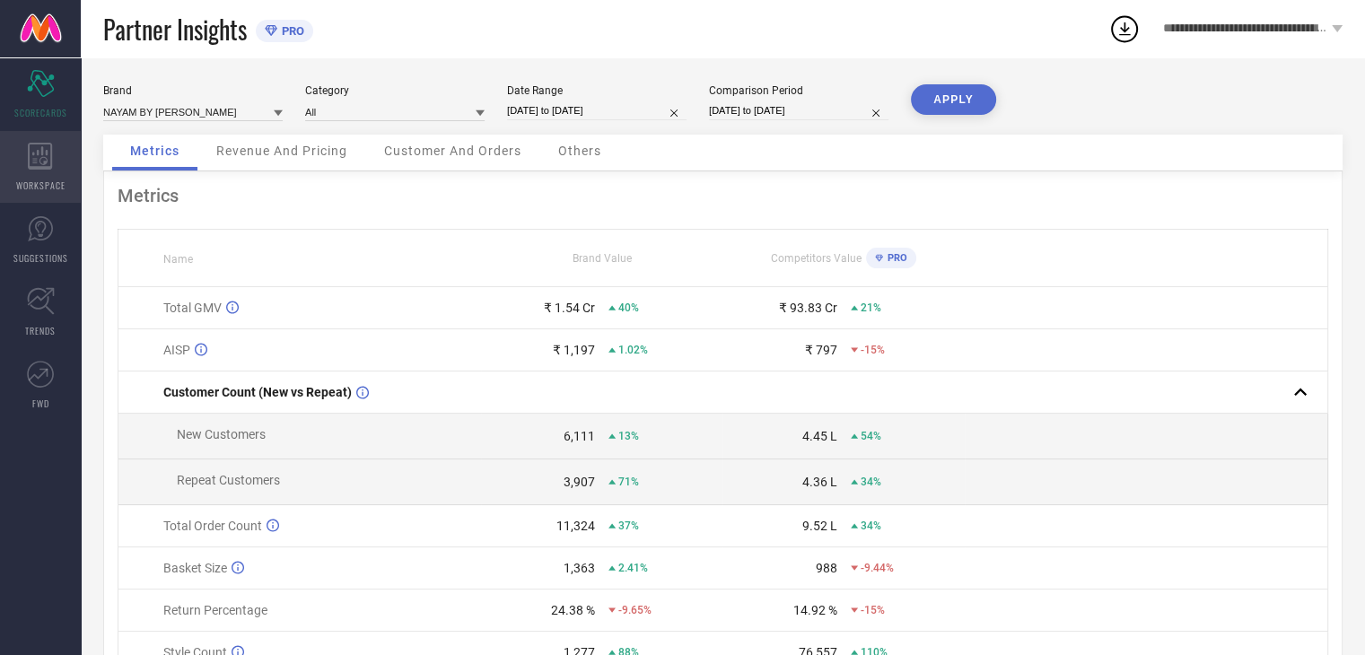
click at [45, 169] on icon at bounding box center [40, 156] width 24 height 27
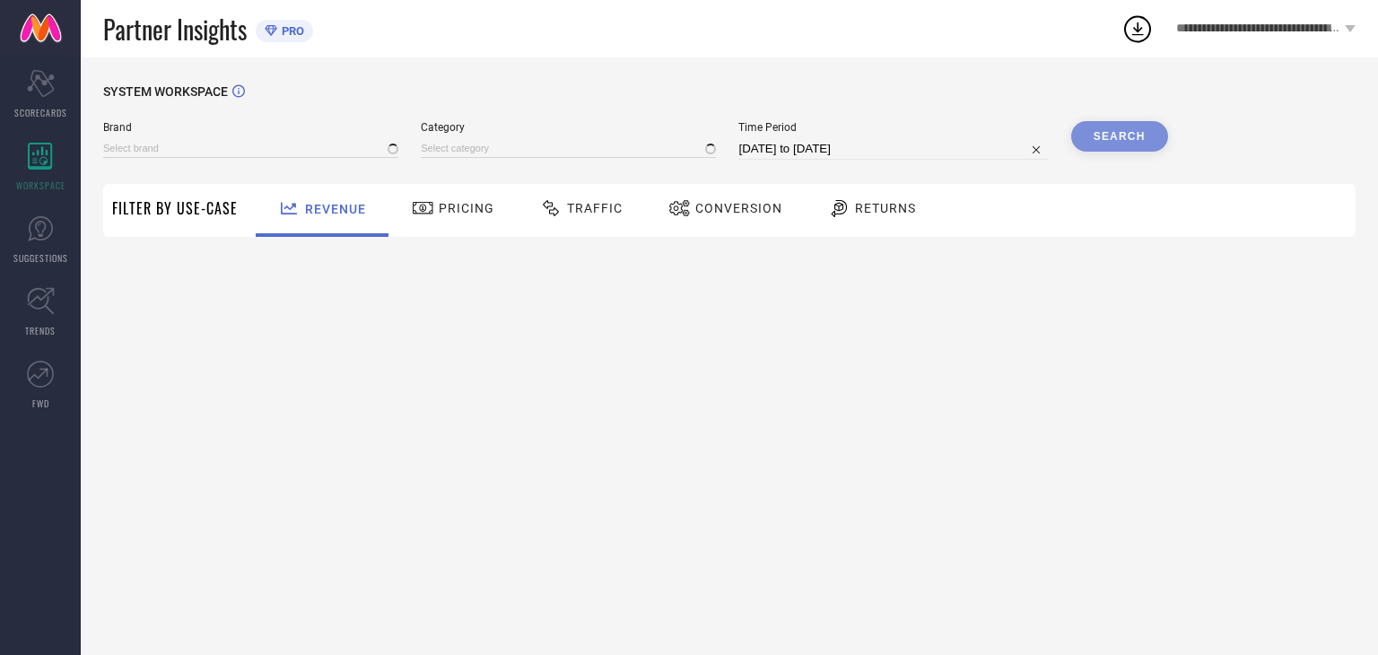
type input "NAYAM BY [PERSON_NAME]"
type input "All"
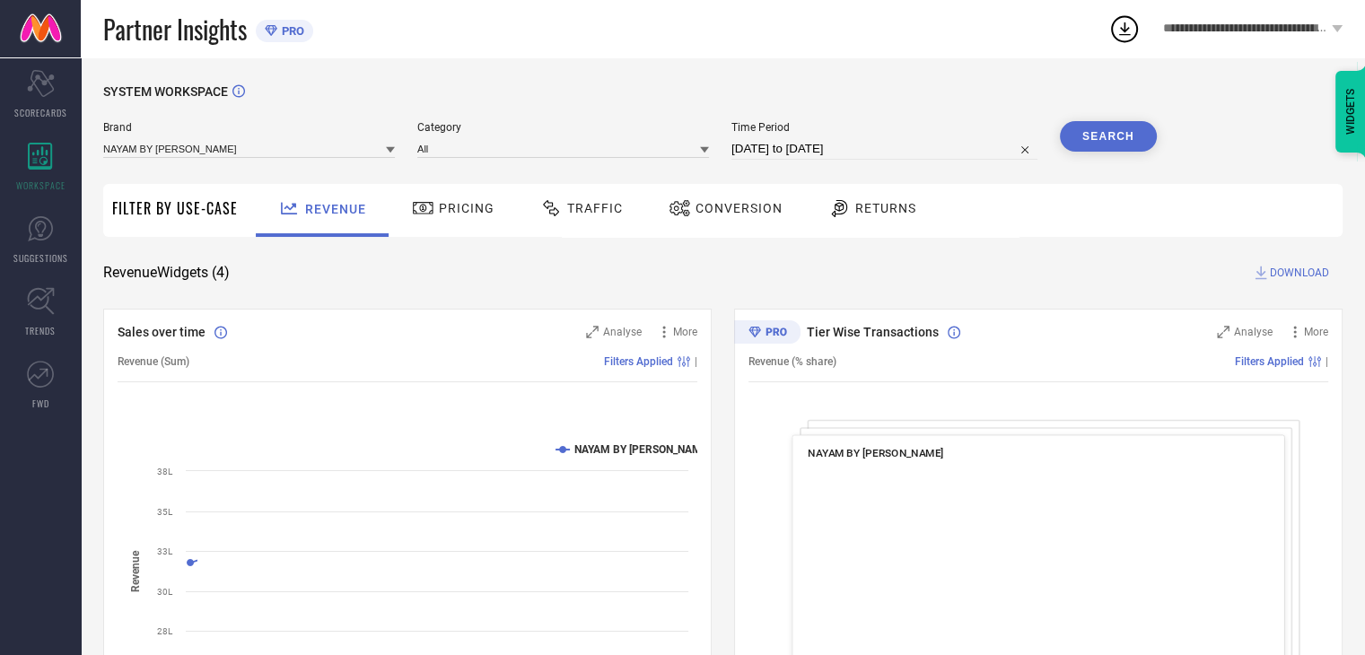
click at [682, 202] on icon at bounding box center [679, 208] width 22 height 22
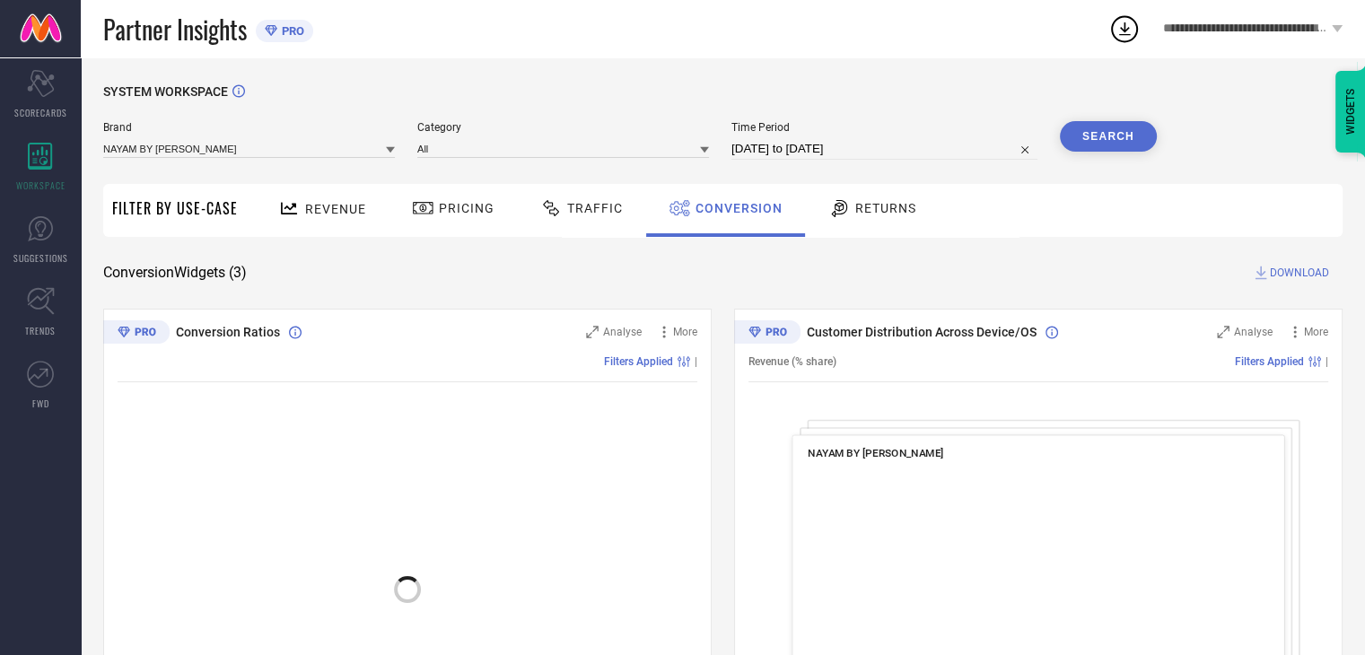
click at [930, 153] on input "[DATE] to [DATE]" at bounding box center [884, 149] width 306 height 22
select select "7"
select select "2025"
select select "8"
select select "2025"
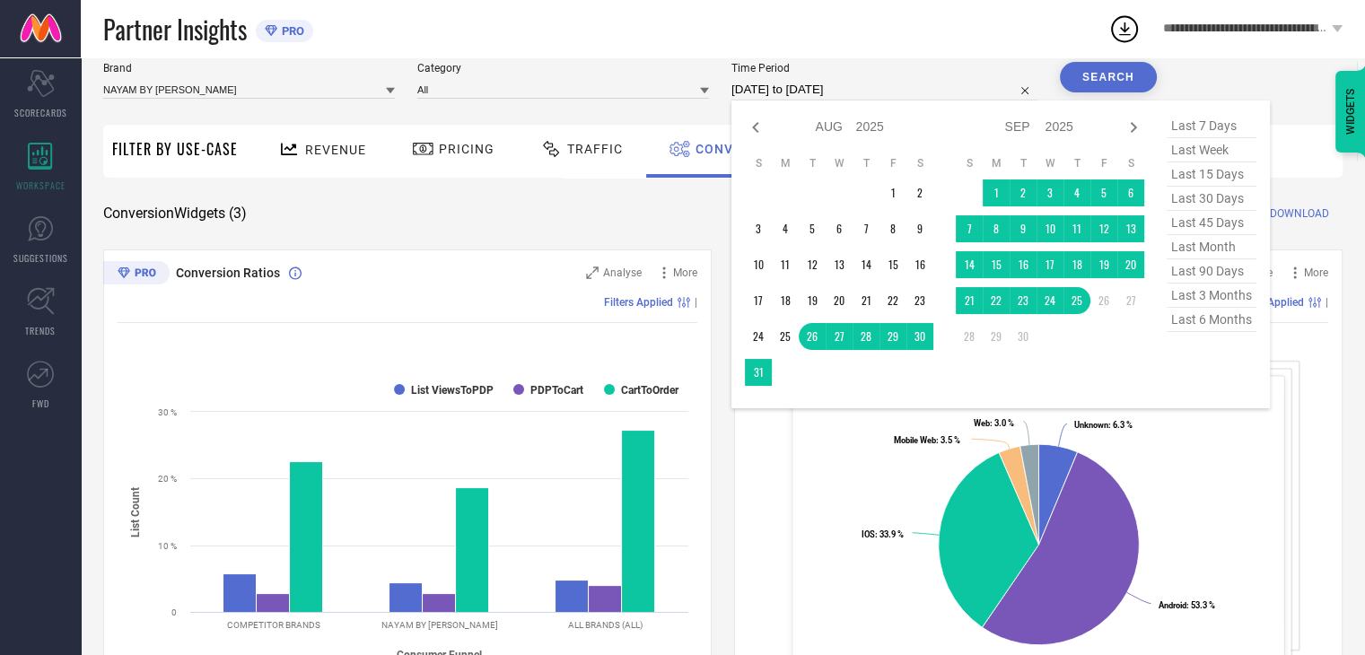
scroll to position [90, 0]
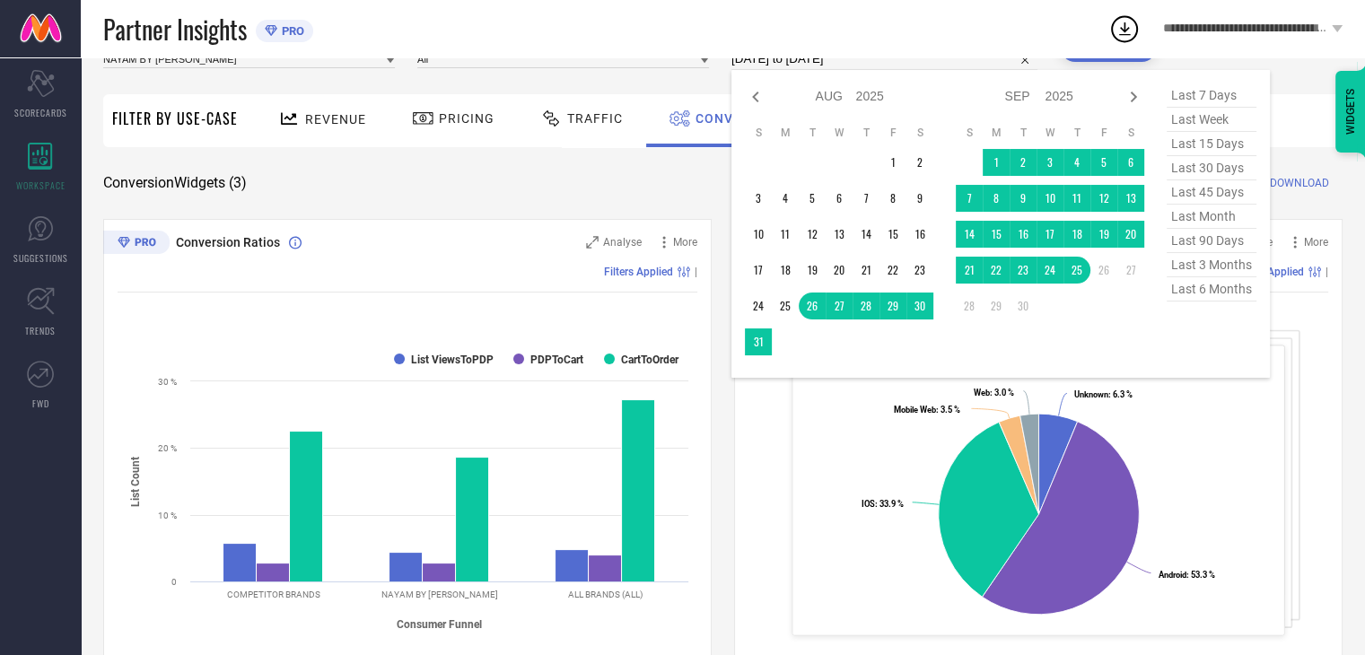
click at [585, 148] on div "SYSTEM WORKSPACE Brand NAYAM BY [PERSON_NAME] Category All Time Period [DATE] t…" at bounding box center [722, 567] width 1239 height 1144
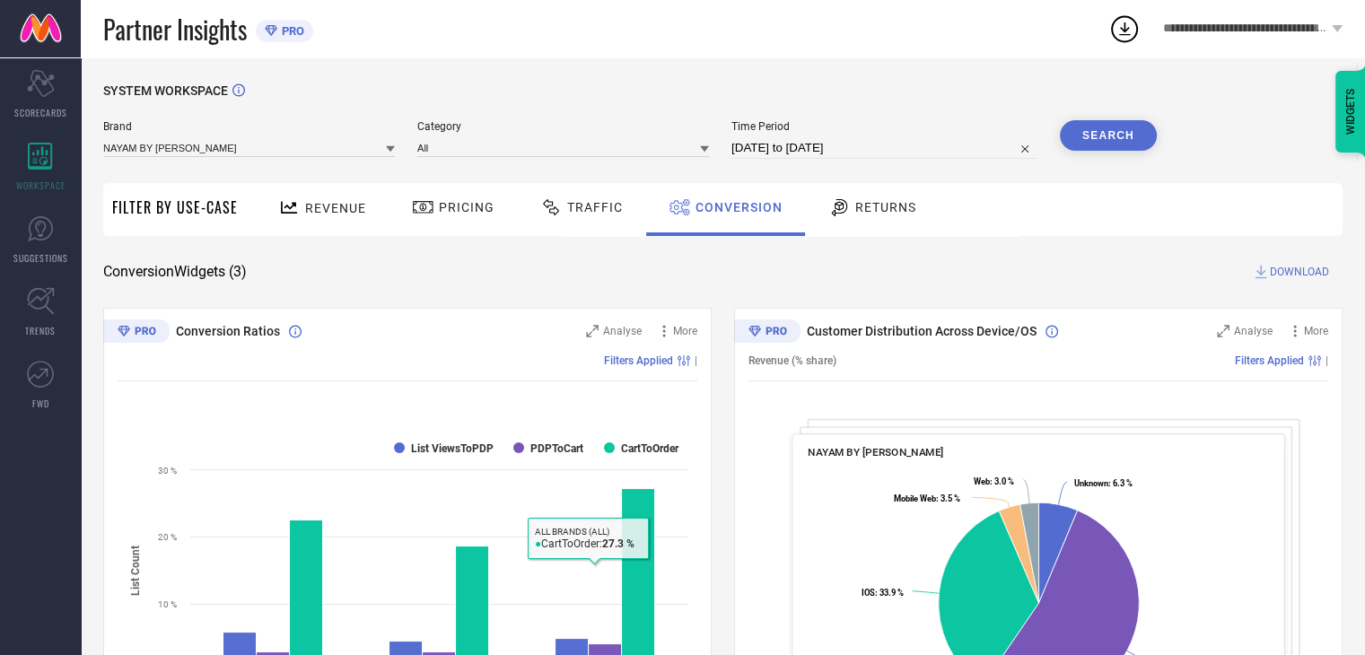
scroll to position [0, 0]
click at [552, 207] on icon at bounding box center [551, 208] width 22 height 22
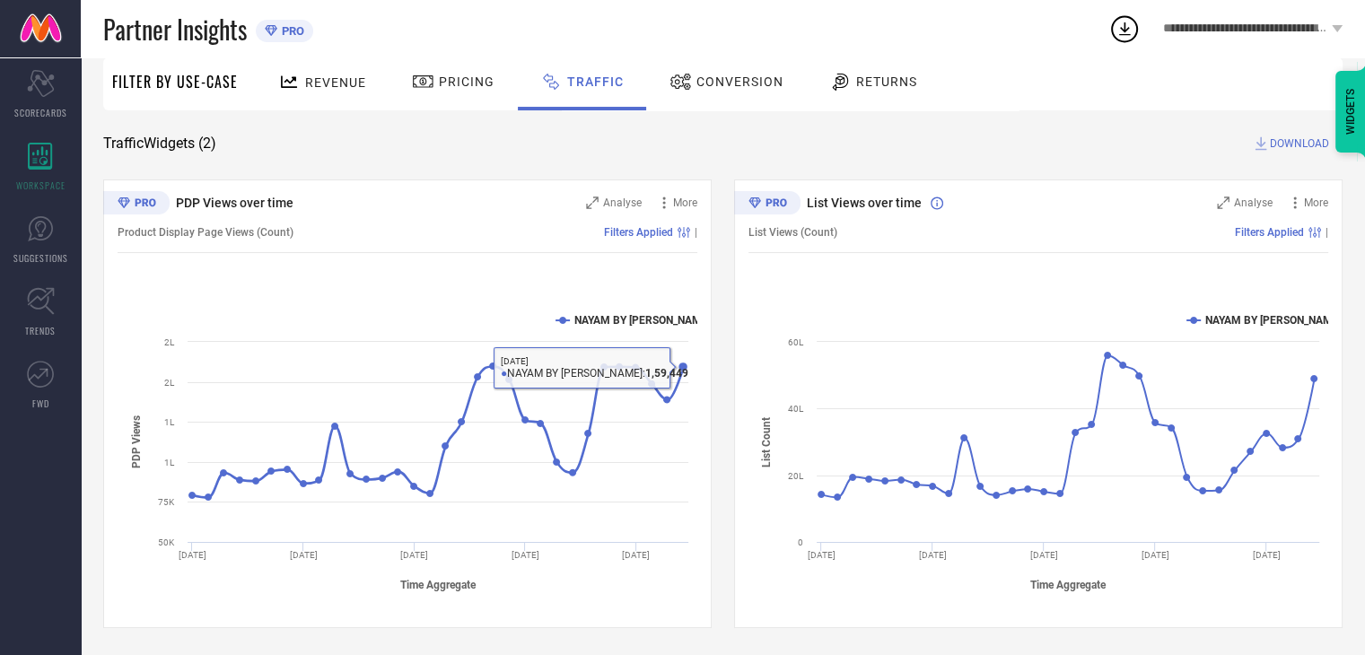
scroll to position [40, 0]
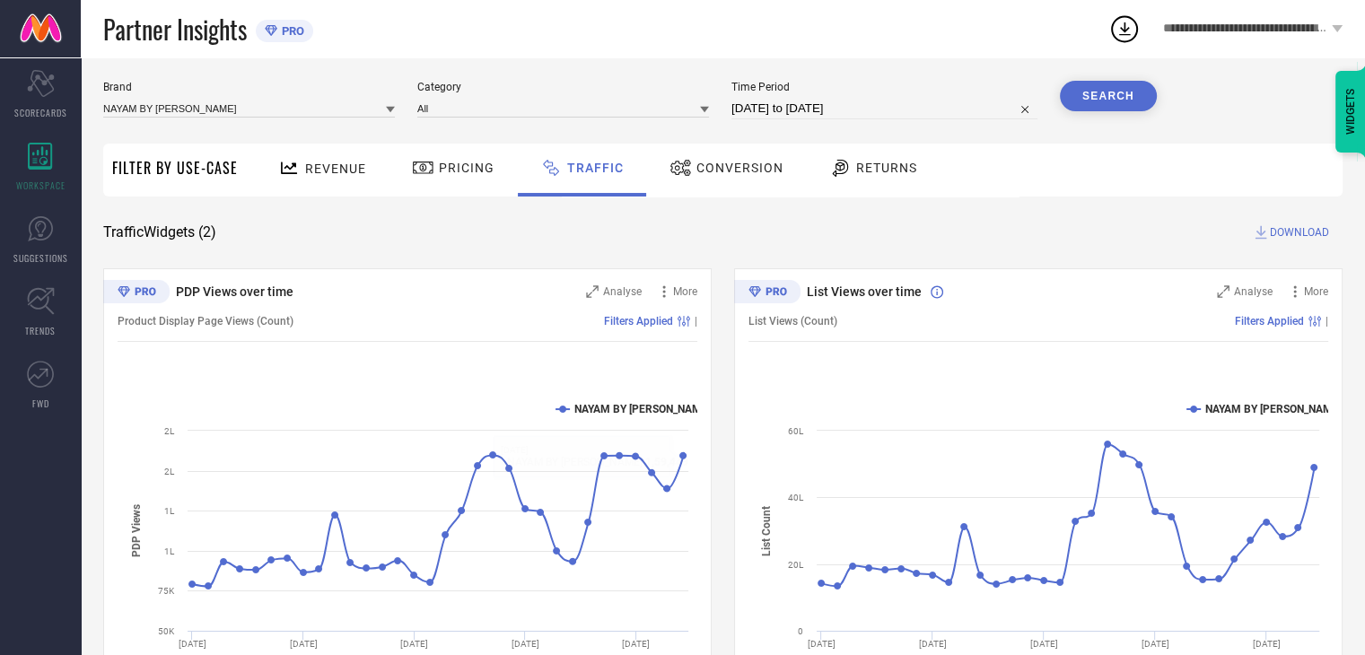
click at [460, 173] on span "Pricing" at bounding box center [467, 168] width 56 height 14
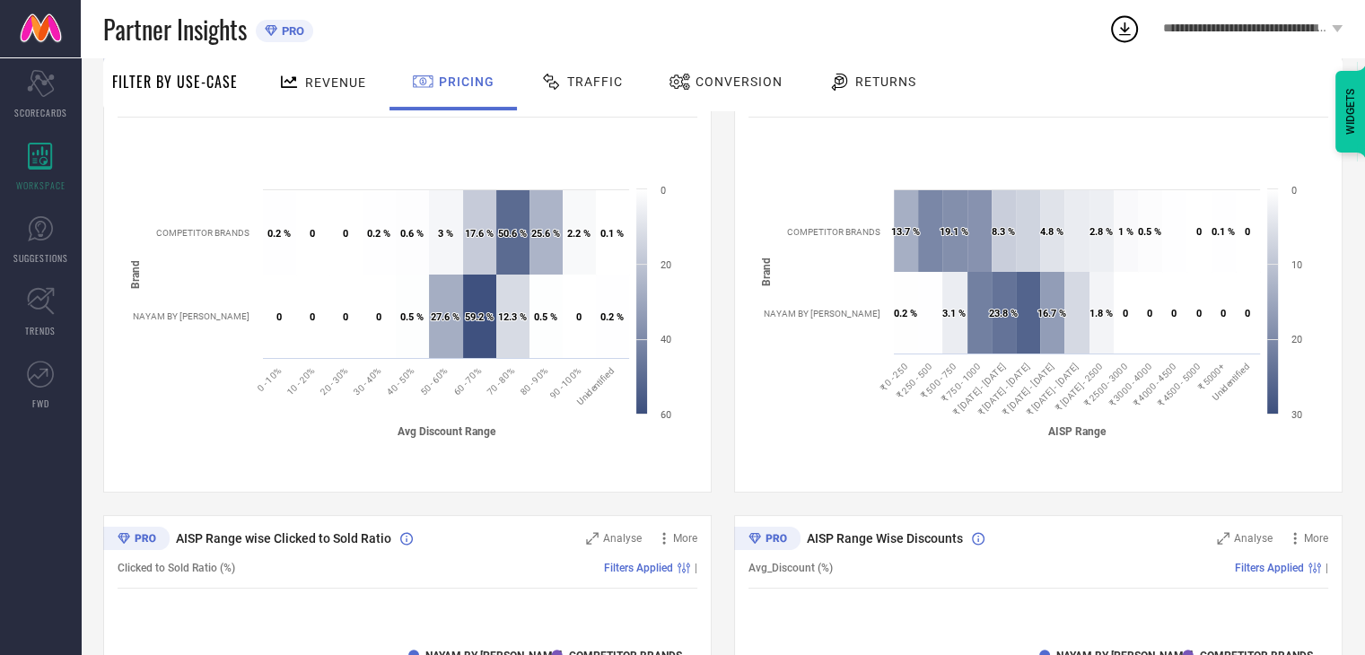
scroll to position [179, 0]
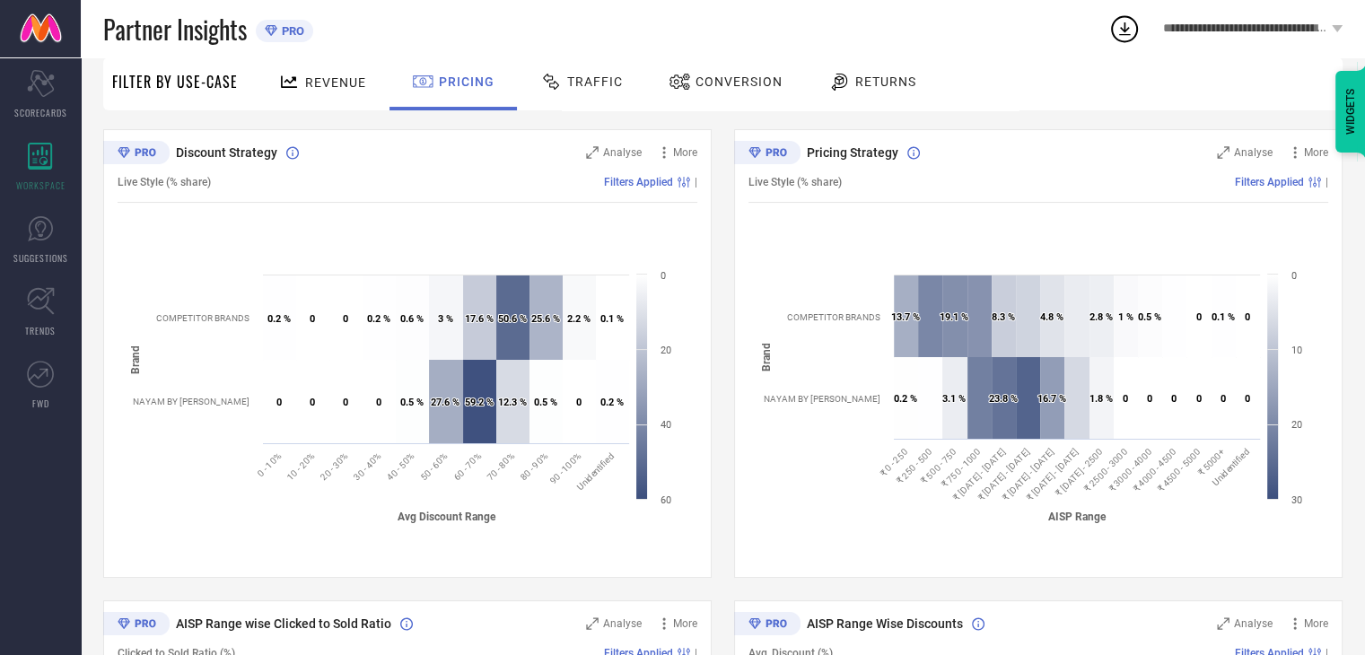
click at [335, 99] on div "Revenue" at bounding box center [322, 83] width 133 height 53
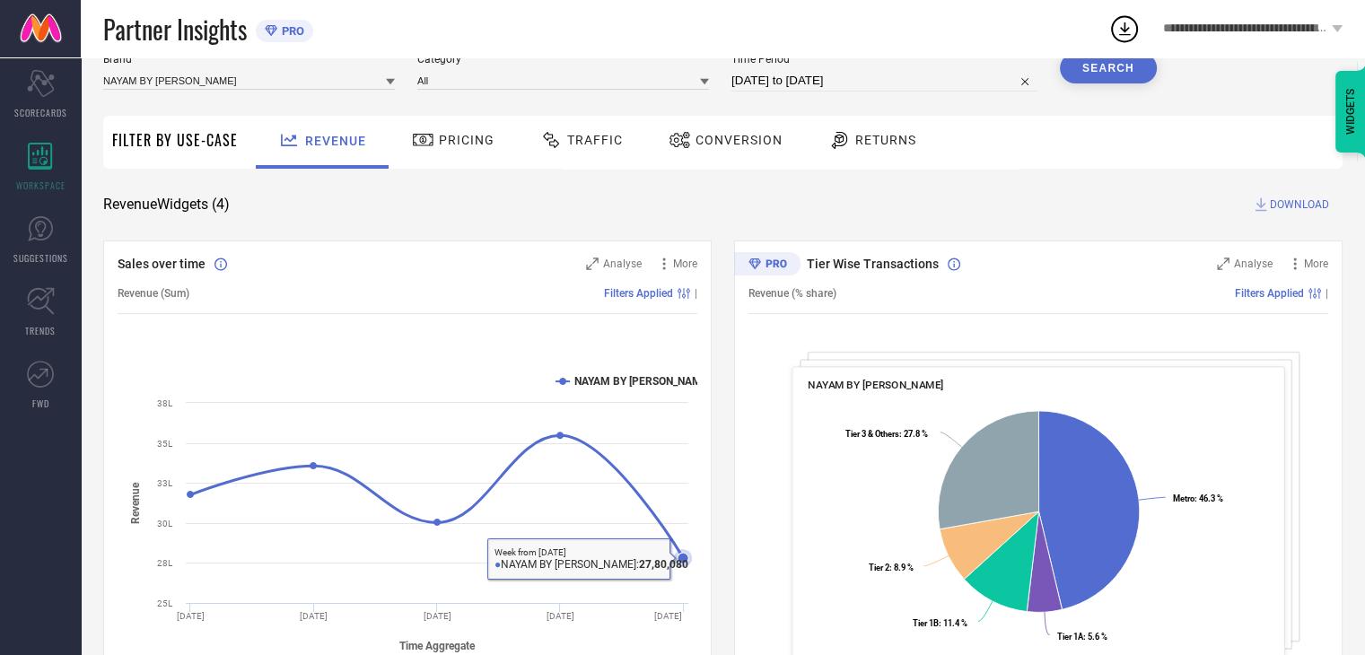
scroll to position [0, 0]
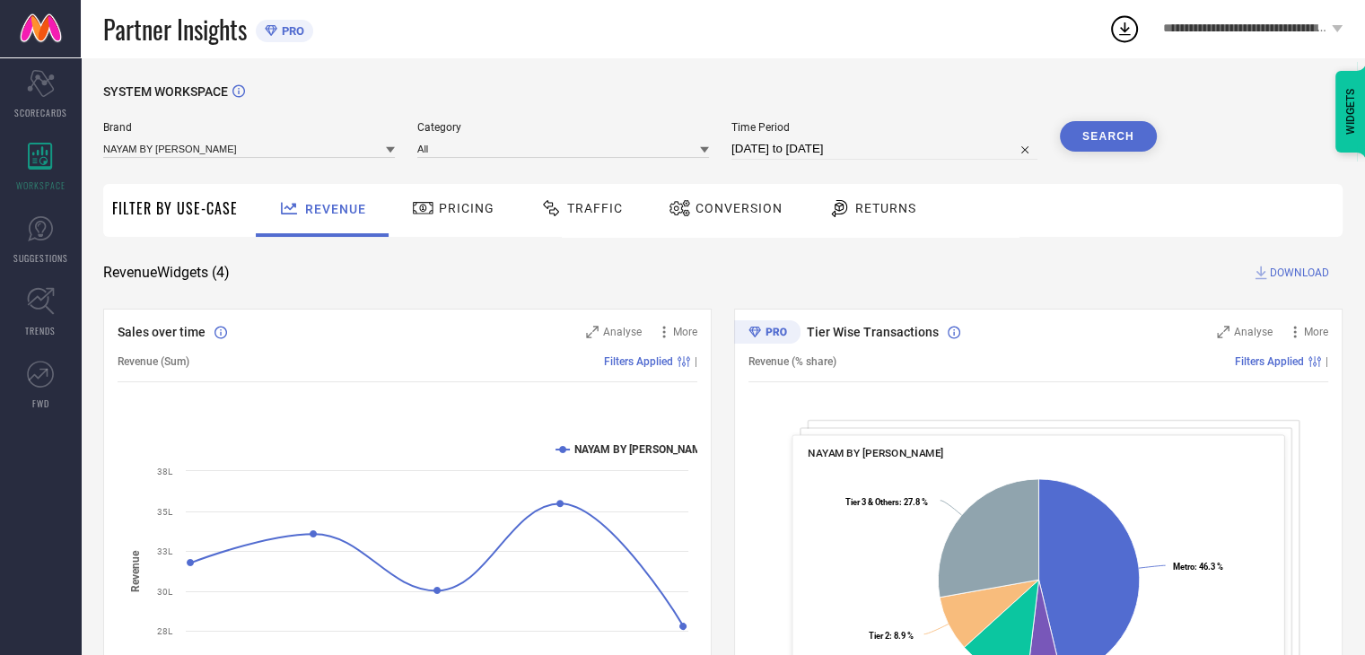
click at [439, 205] on span "Pricing" at bounding box center [467, 208] width 56 height 14
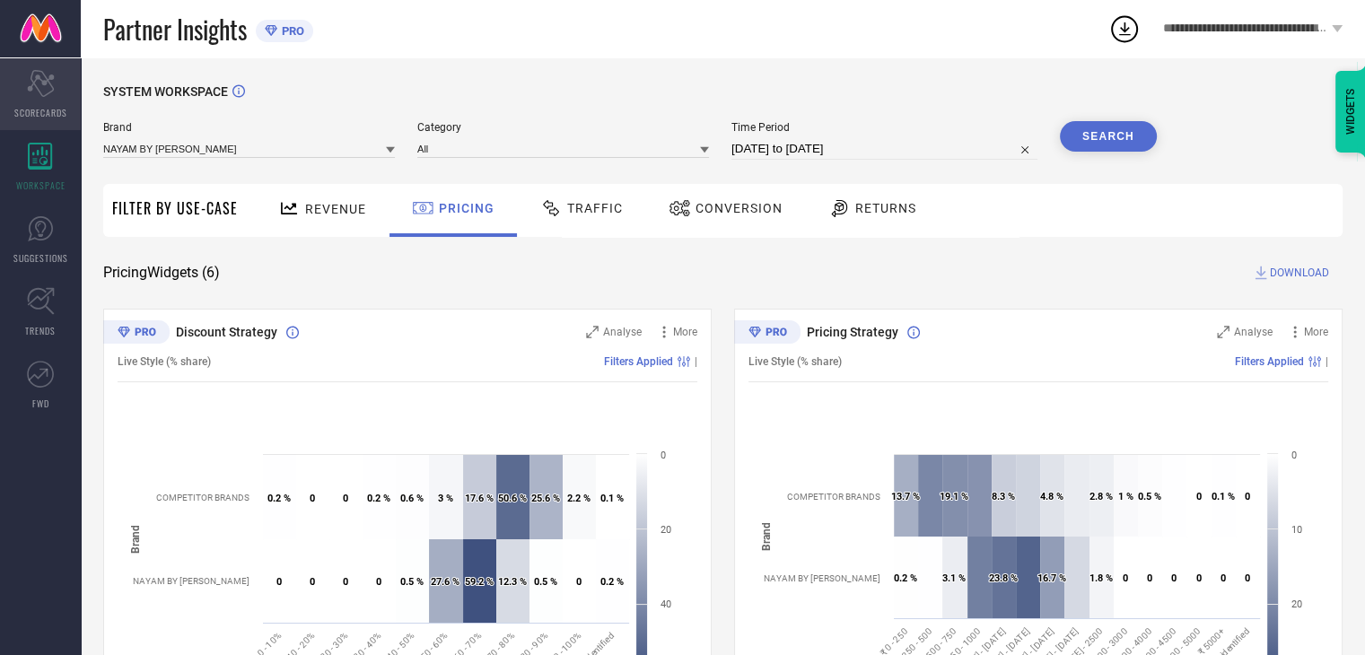
click at [47, 91] on icon "Scorecard" at bounding box center [41, 83] width 28 height 27
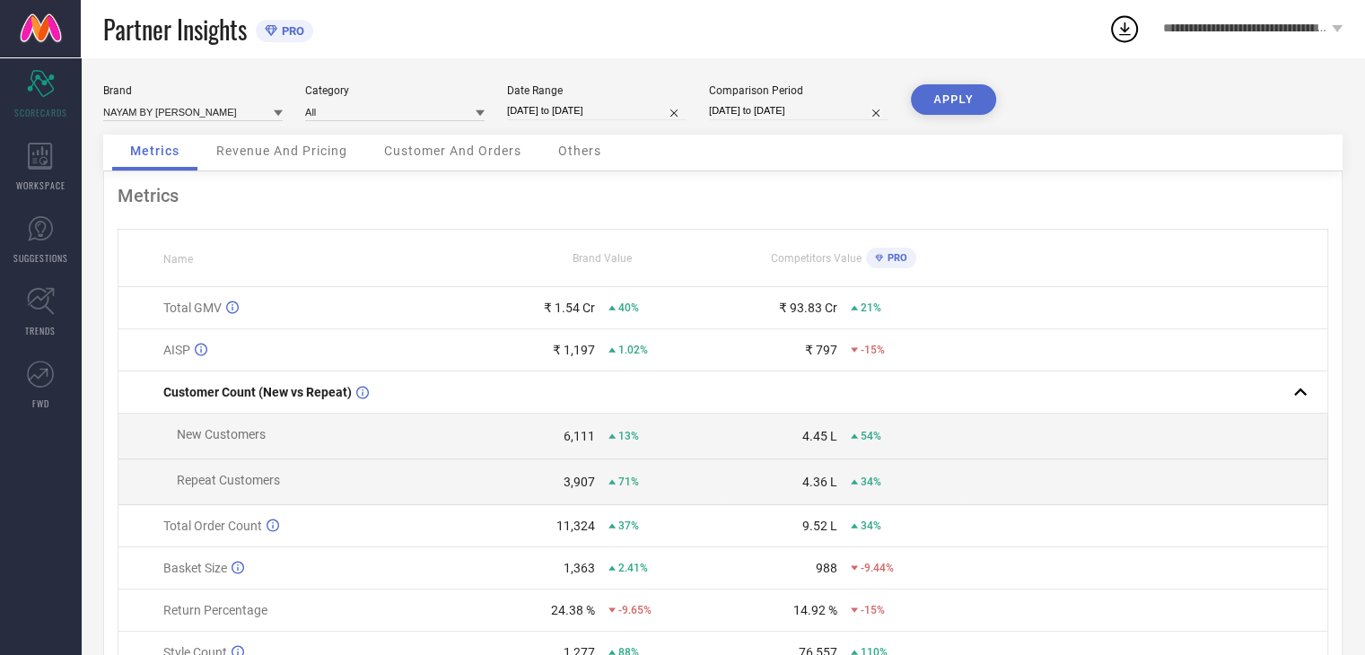
click at [295, 149] on span "Revenue And Pricing" at bounding box center [281, 151] width 131 height 14
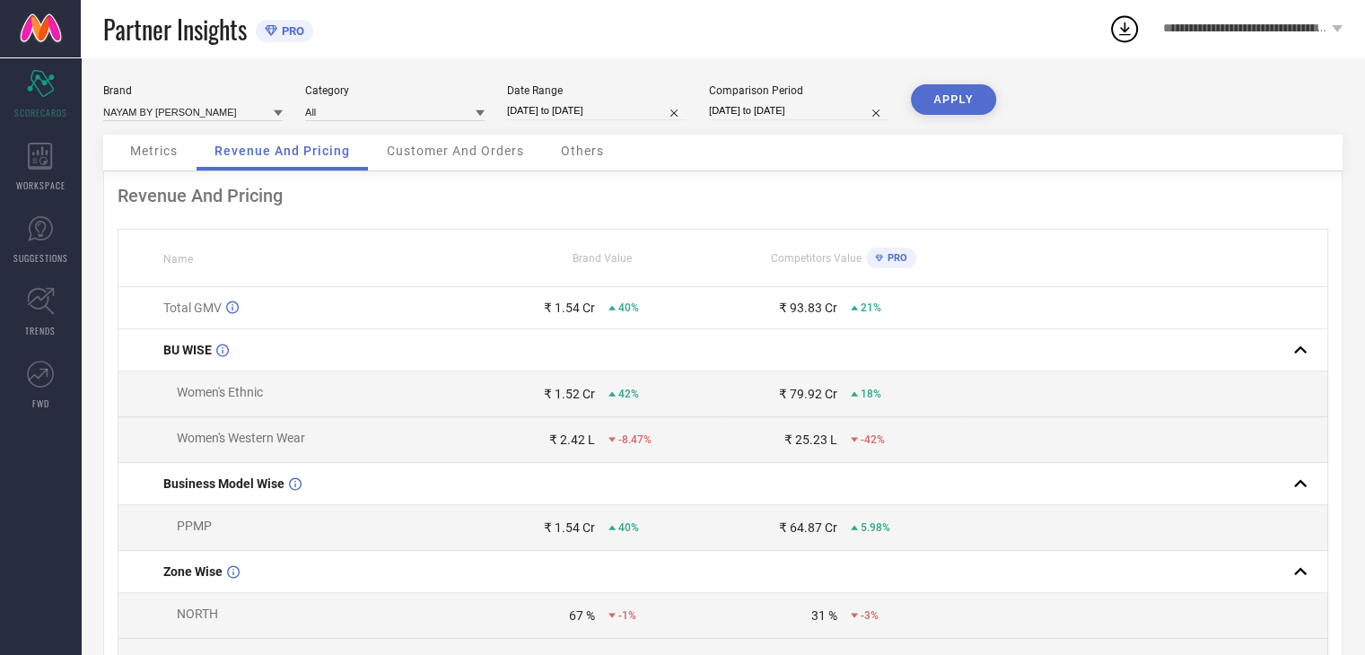
click at [484, 149] on span "Customer And Orders" at bounding box center [455, 151] width 137 height 14
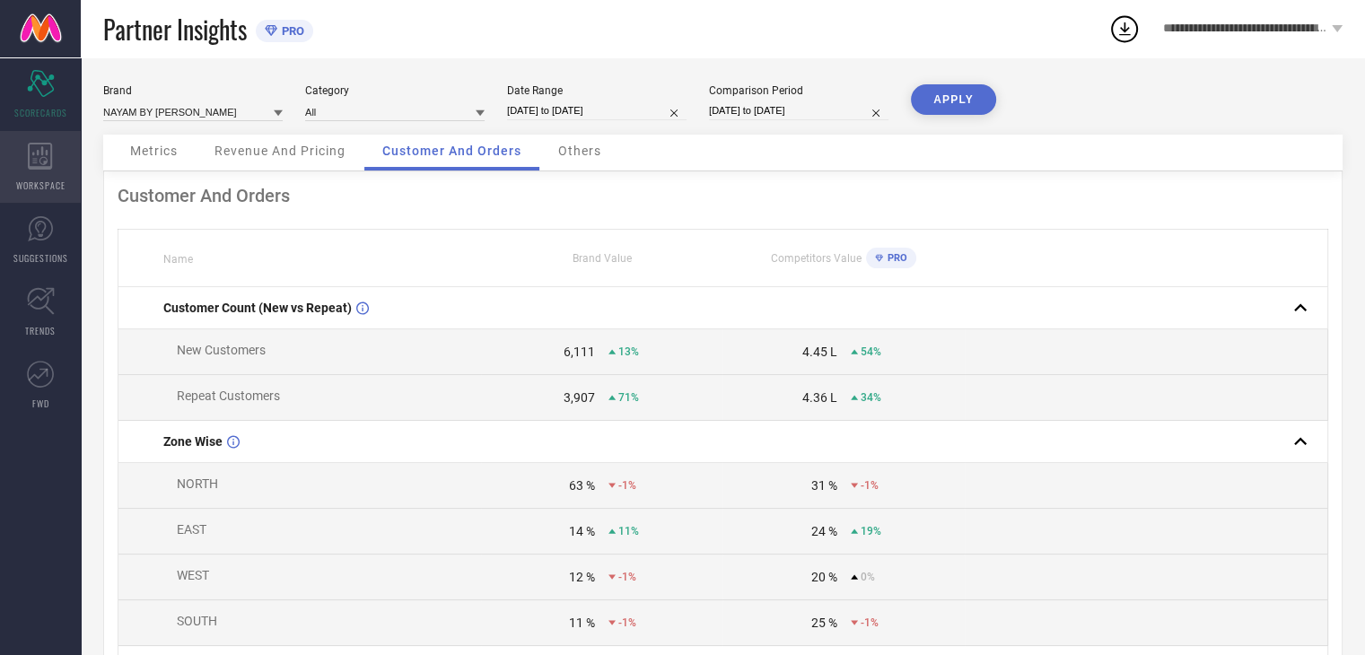
click at [16, 170] on div "WORKSPACE" at bounding box center [40, 167] width 81 height 72
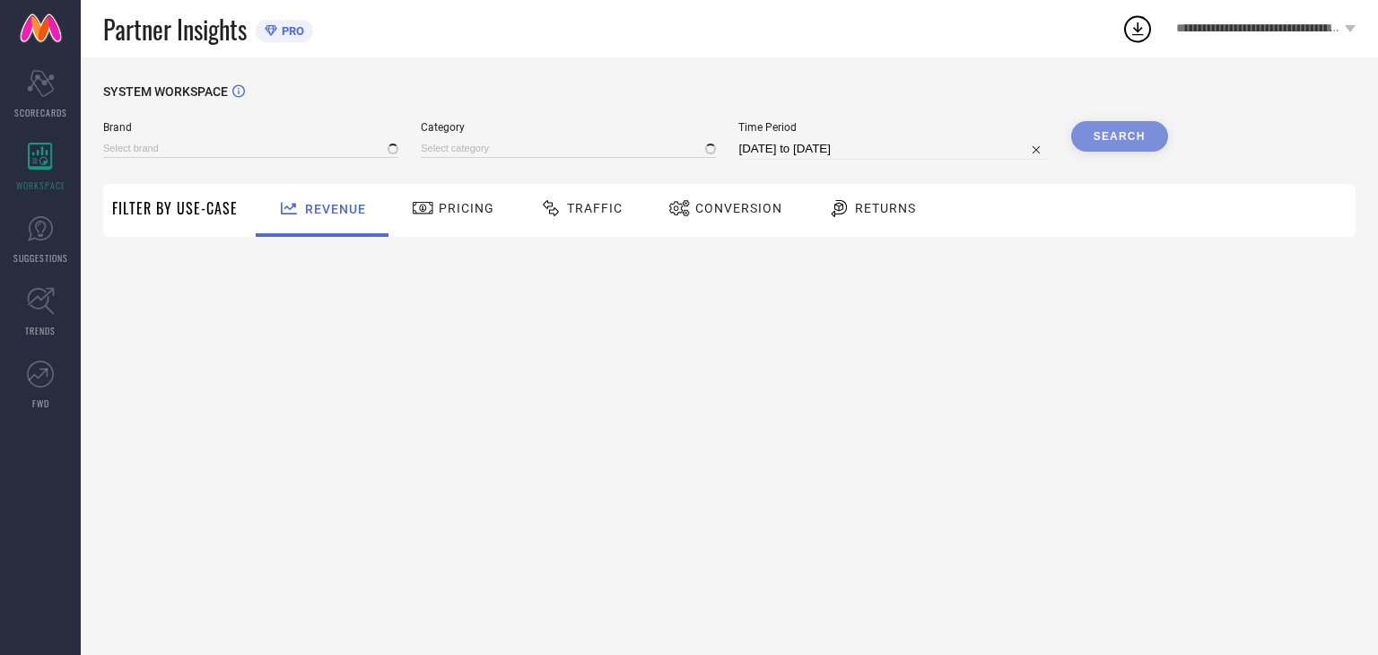
type input "NAYAM BY [PERSON_NAME]"
type input "All"
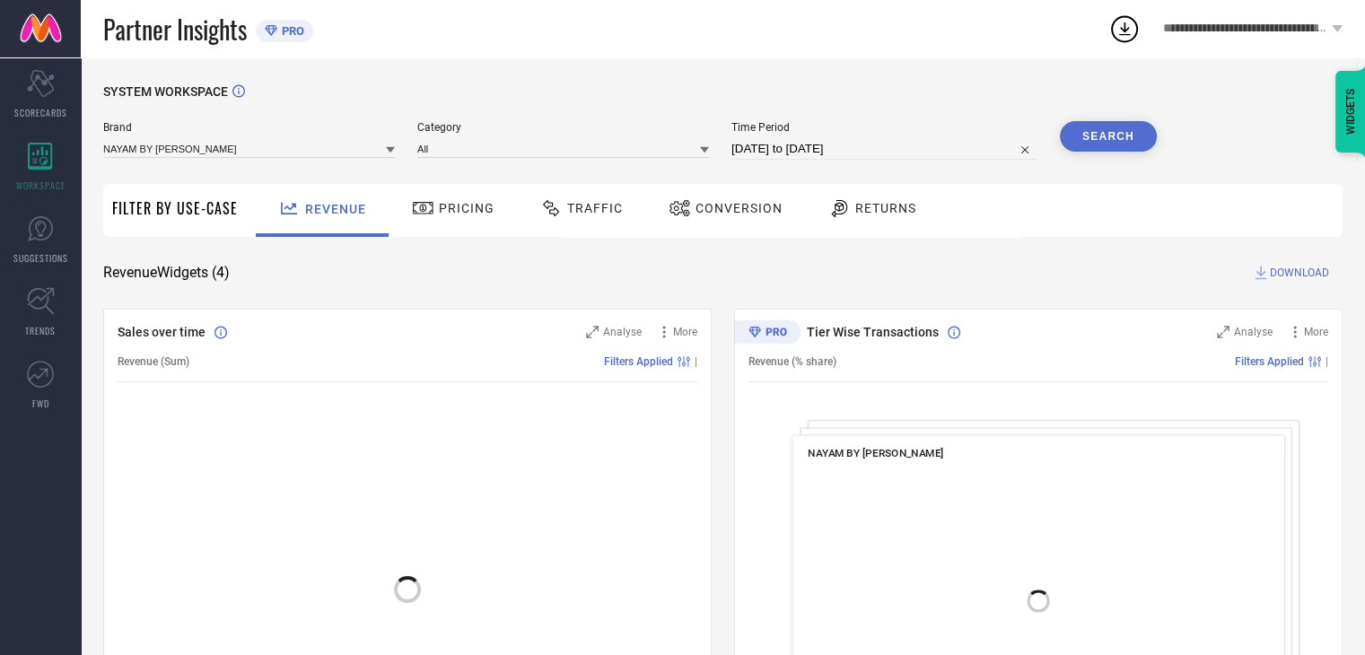
click at [606, 209] on span "Traffic" at bounding box center [595, 208] width 56 height 14
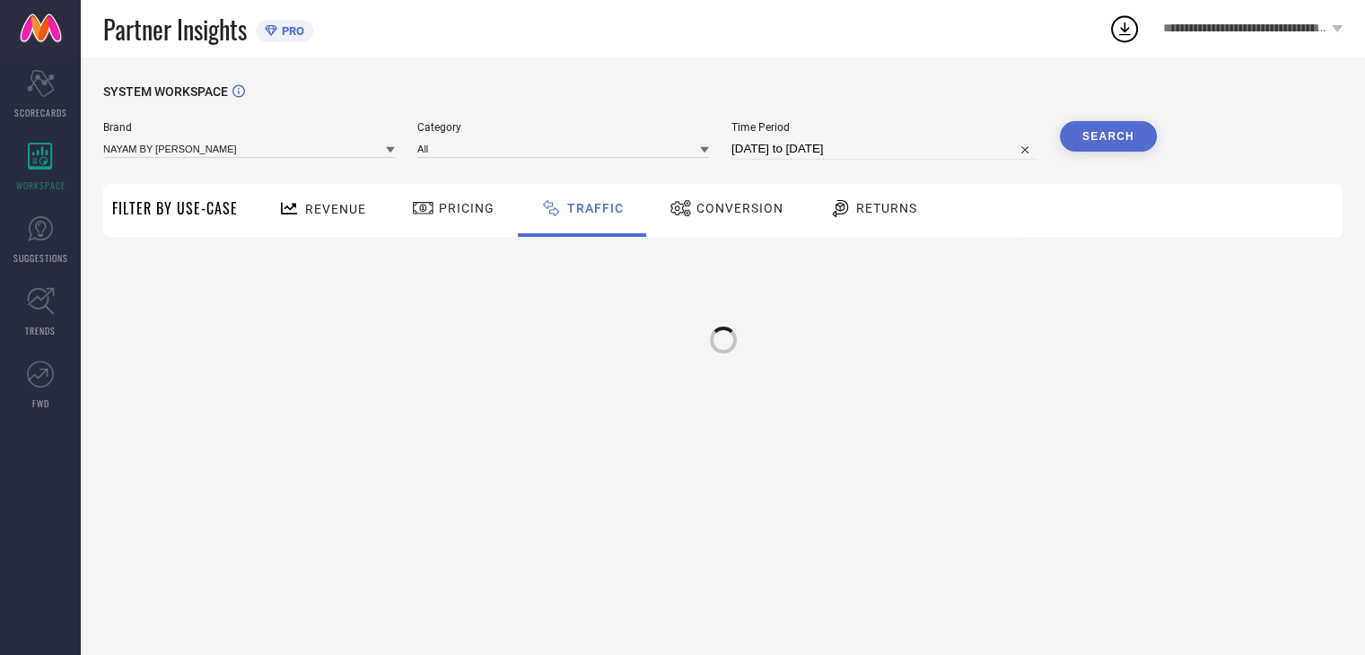
click at [711, 205] on span "Conversion" at bounding box center [739, 208] width 87 height 14
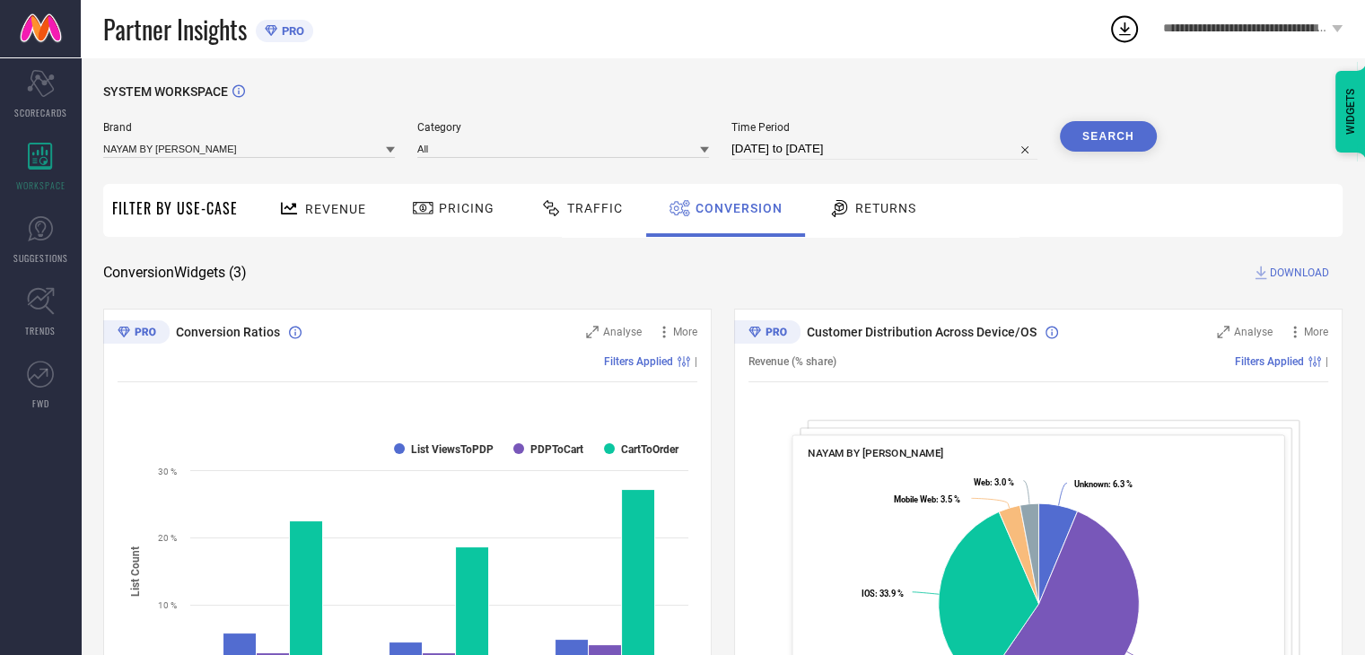
click at [872, 137] on div "Time Period [DATE] to [DATE]" at bounding box center [884, 140] width 306 height 39
select select "7"
select select "2025"
select select "8"
select select "2025"
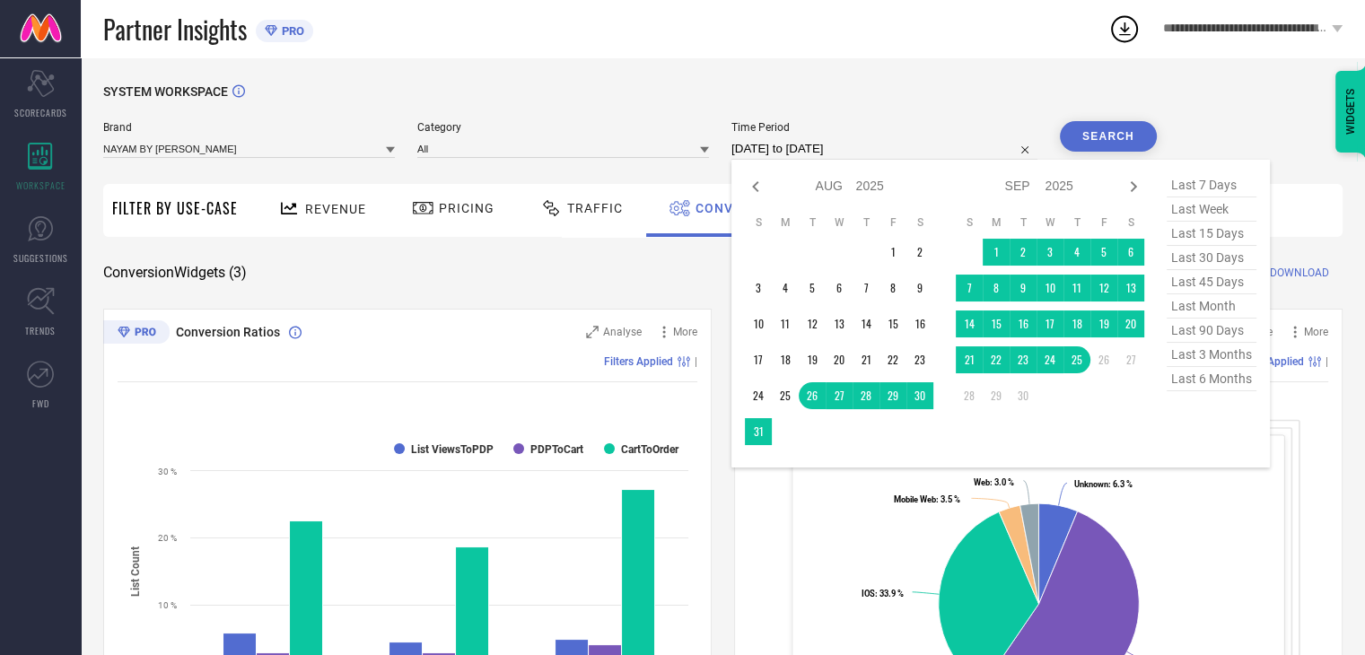
click at [829, 152] on input "[DATE] to [DATE]" at bounding box center [884, 149] width 306 height 22
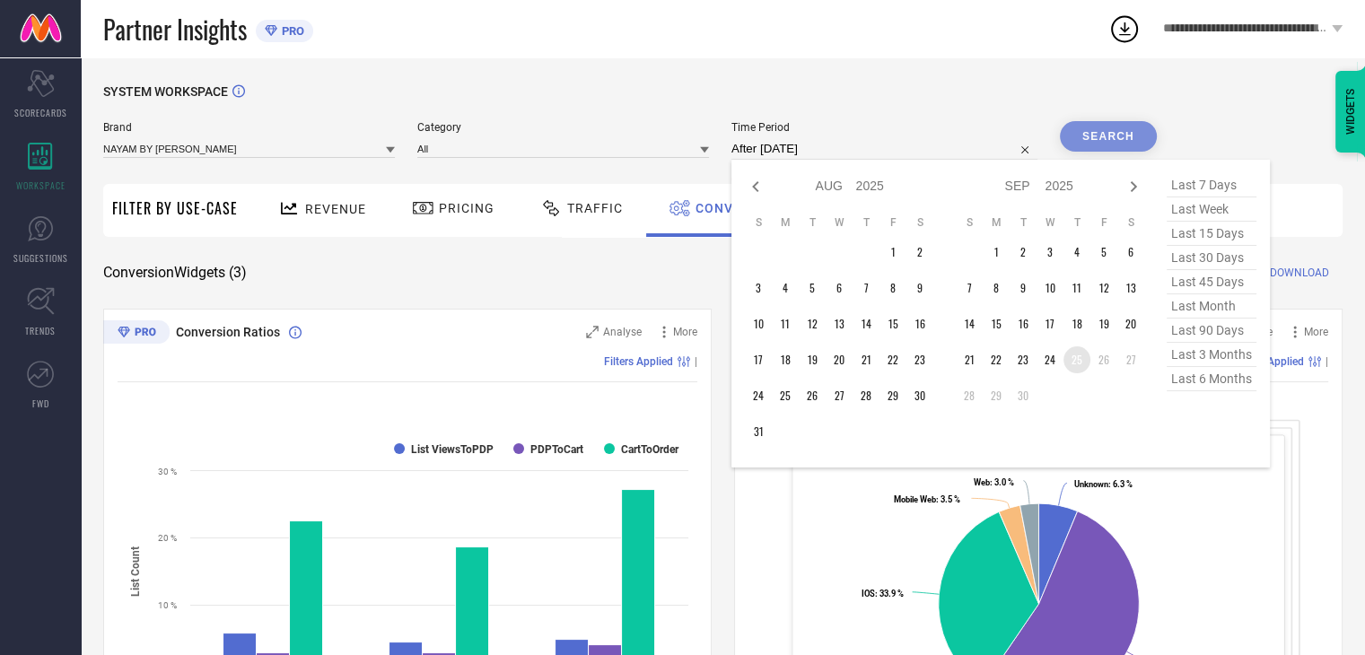
click at [1077, 355] on td "25" at bounding box center [1076, 359] width 27 height 27
type input "[DATE] to [DATE]"
click at [1077, 355] on div "Filters Applied |" at bounding box center [1082, 361] width 492 height 13
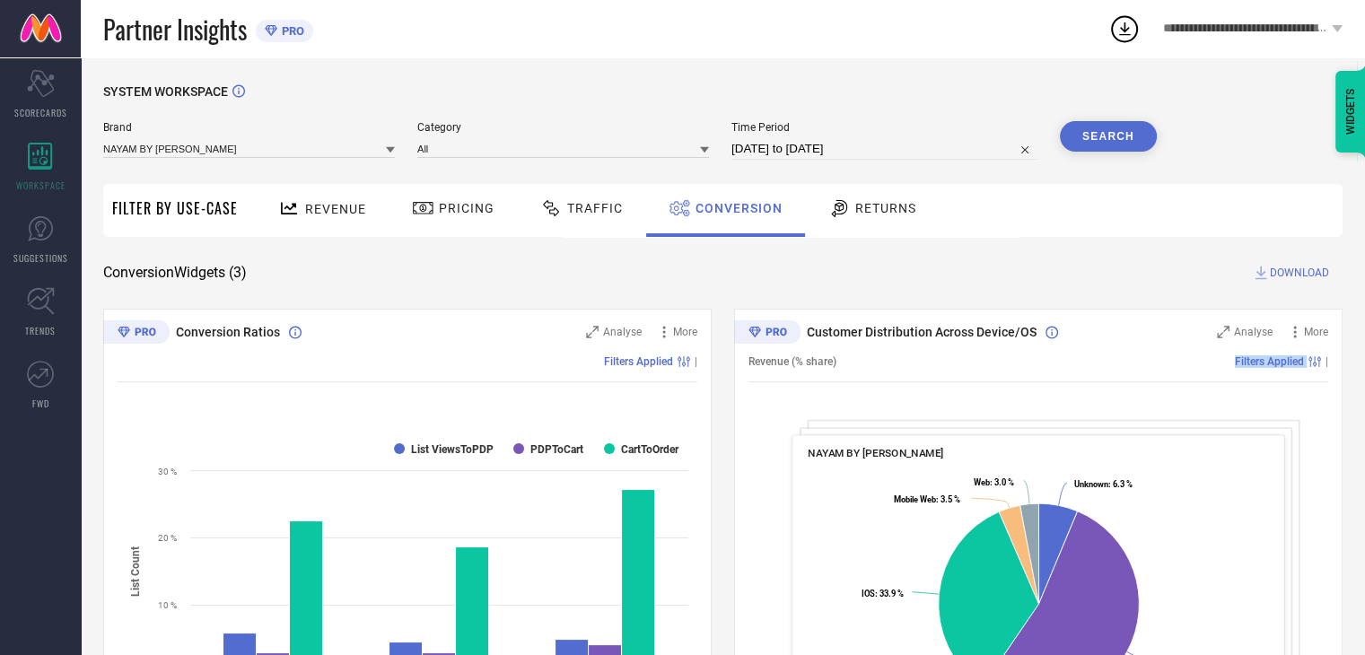
click at [1134, 125] on button "Search" at bounding box center [1108, 136] width 97 height 31
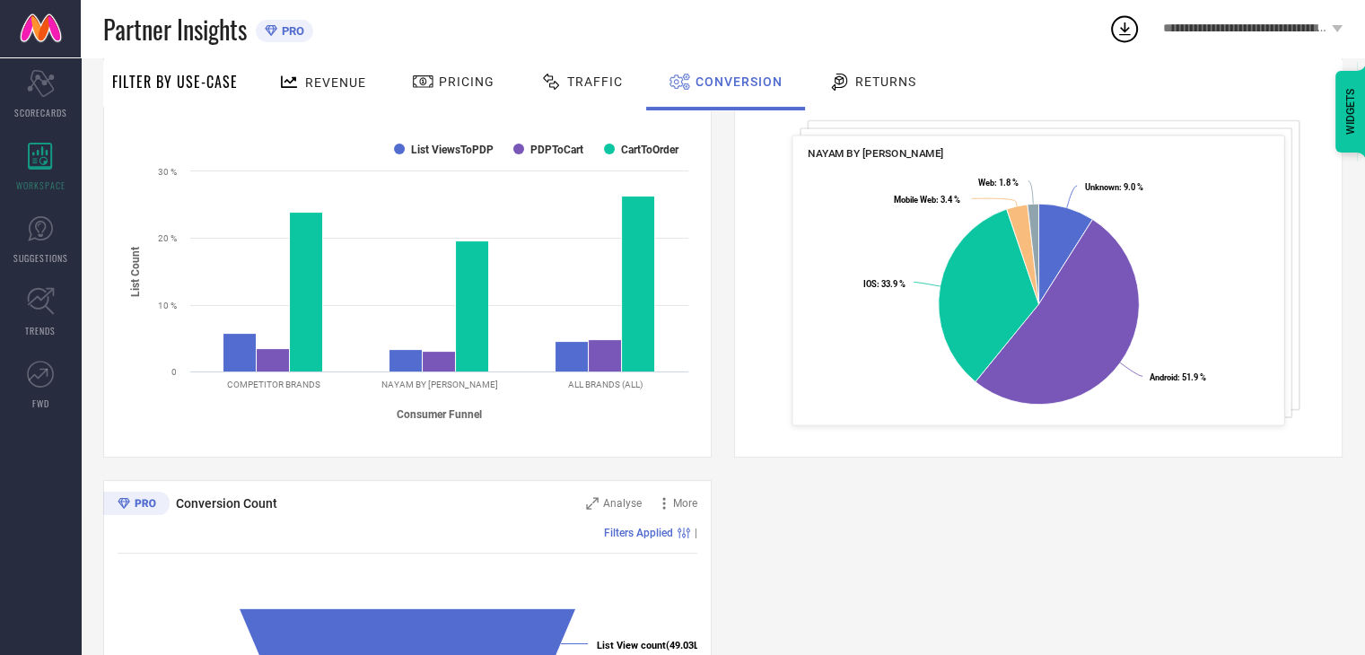
scroll to position [269, 0]
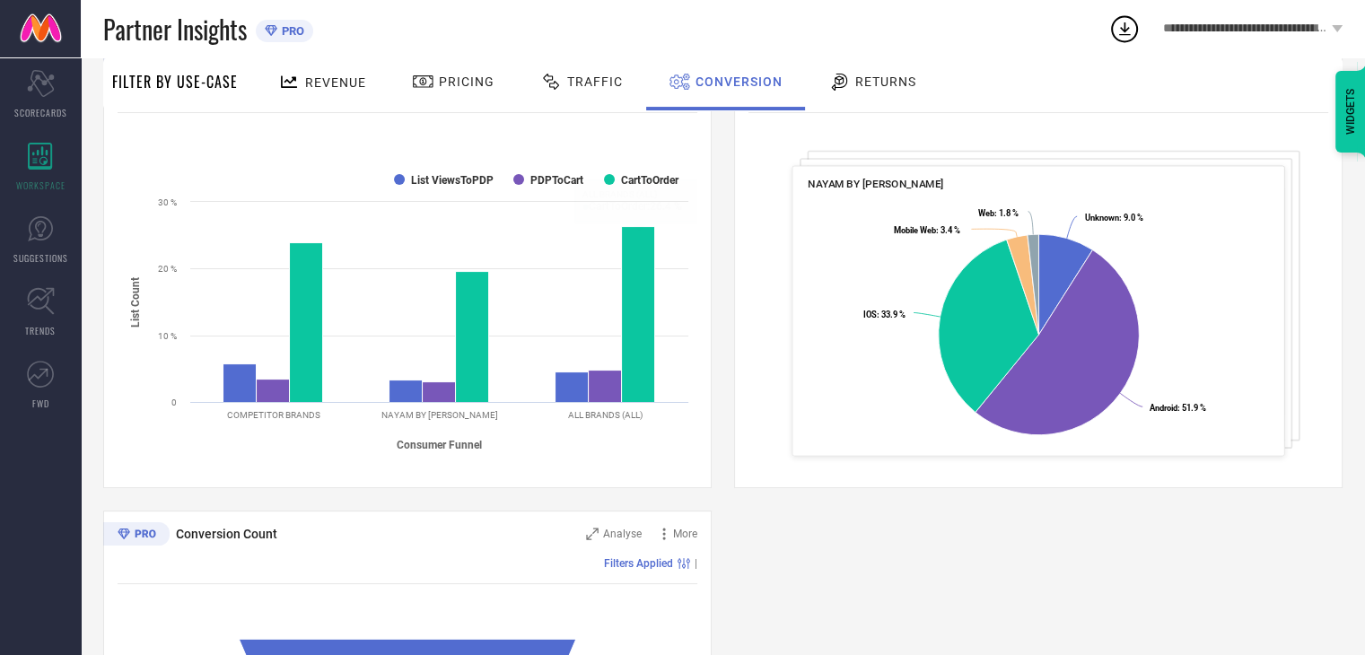
click at [807, 560] on div "Conversion Ratios Analyse More Filters Applied | Created with Highcharts 9.3.3 …" at bounding box center [722, 499] width 1239 height 920
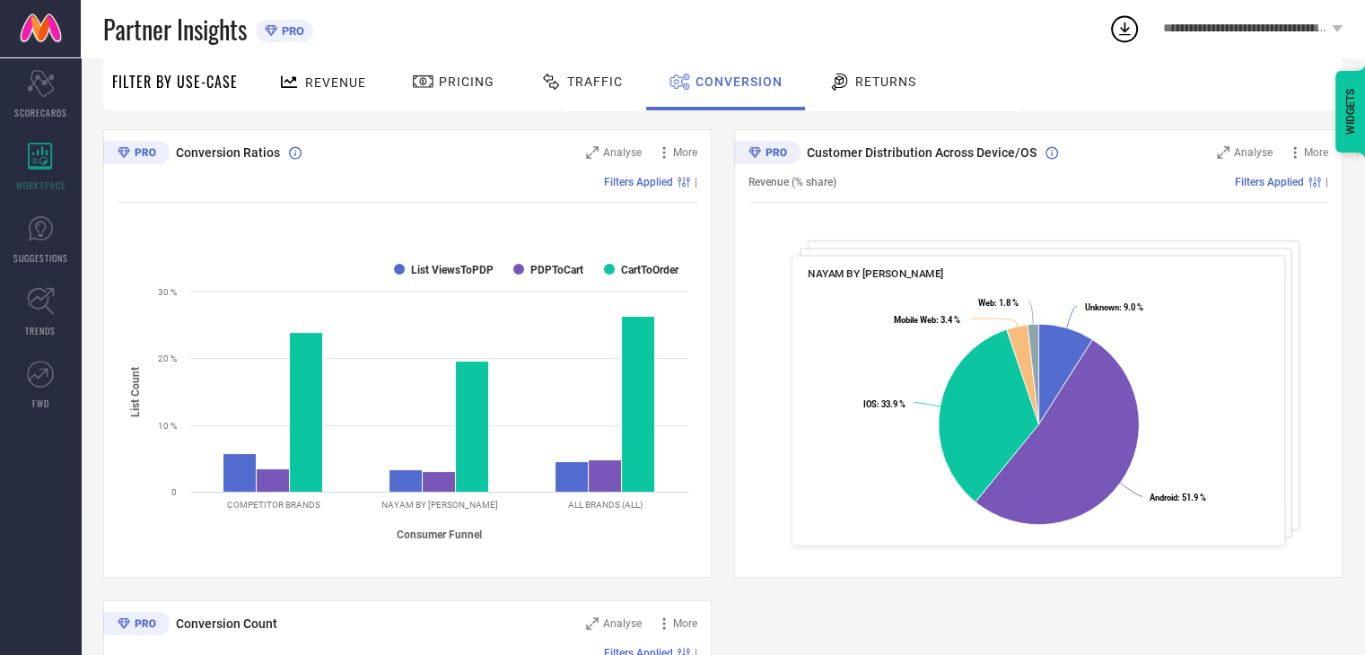
scroll to position [0, 0]
